Goal: Register for event/course

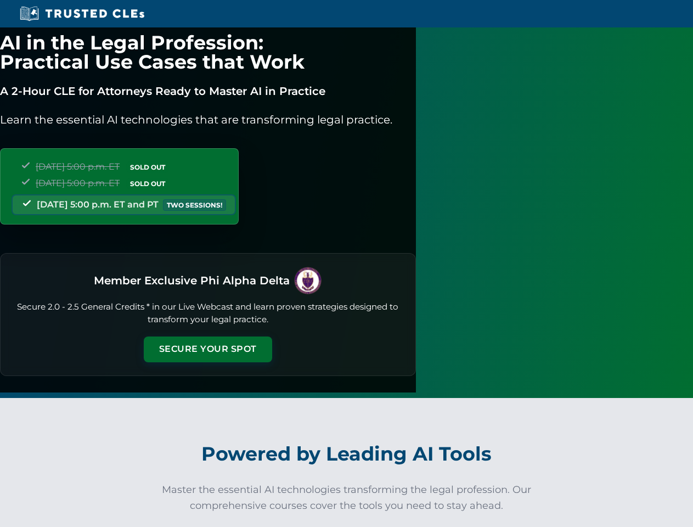
click at [272, 337] on button "Secure Your Spot" at bounding box center [208, 348] width 128 height 25
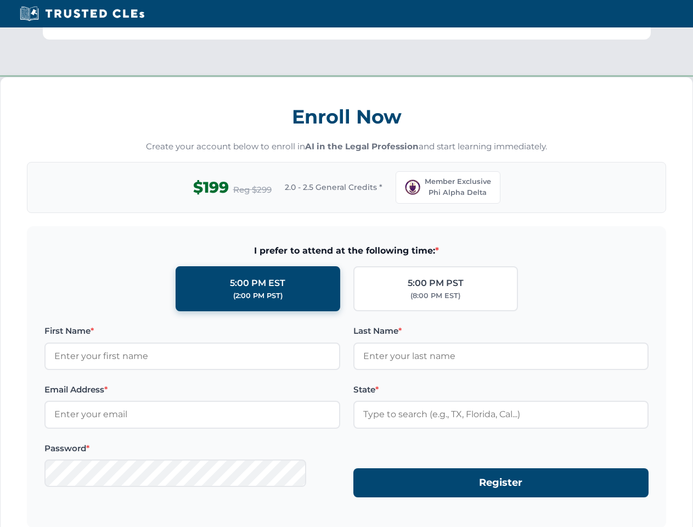
click at [171, 523] on div "Enroll Now Create your account below to enroll in AI in the Legal Profession an…" at bounding box center [346, 342] width 693 height 530
click at [242, 523] on div "Enroll Now Create your account below to enroll in AI in the Legal Profession an…" at bounding box center [346, 342] width 693 height 530
click at [312, 523] on div "Enroll Now Create your account below to enroll in AI in the Legal Profession an…" at bounding box center [346, 342] width 693 height 530
click at [382, 523] on div "Enroll Now Create your account below to enroll in AI in the Legal Profession an…" at bounding box center [346, 342] width 693 height 530
click at [452, 523] on div "Enroll Now Create your account below to enroll in AI in the Legal Profession an…" at bounding box center [346, 342] width 693 height 530
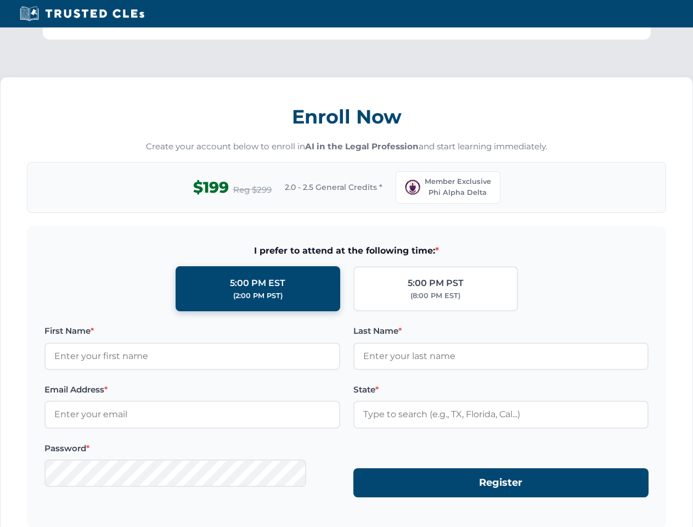
click at [523, 523] on div "Enroll Now Create your account below to enroll in AI in the Legal Profession an…" at bounding box center [346, 342] width 693 height 530
click at [593, 523] on div "Enroll Now Create your account below to enroll in AI in the Legal Profession an…" at bounding box center [346, 342] width 693 height 530
